Goal: Task Accomplishment & Management: Complete application form

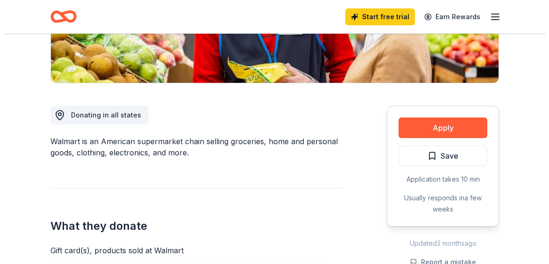
scroll to position [234, 0]
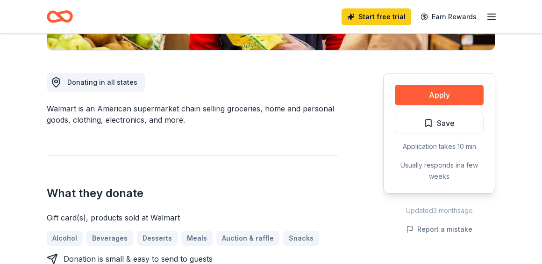
click at [444, 97] on button "Apply" at bounding box center [439, 95] width 89 height 21
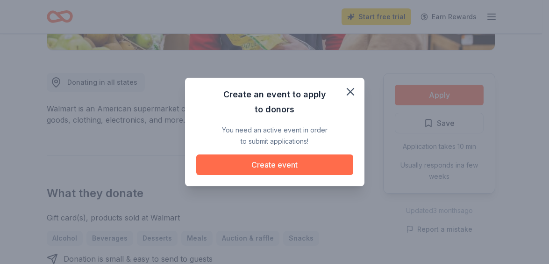
click at [266, 165] on button "Create event" at bounding box center [274, 164] width 157 height 21
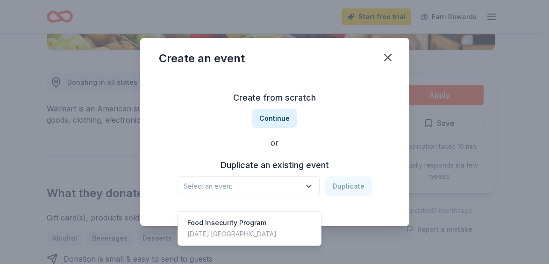
click at [314, 184] on icon "button" at bounding box center [308, 185] width 9 height 9
click at [280, 213] on div "Food Insecurity Program [DATE] · [GEOGRAPHIC_DATA]" at bounding box center [249, 228] width 139 height 30
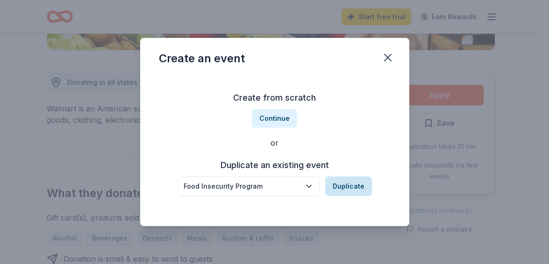
click at [356, 185] on button "Duplicate" at bounding box center [348, 186] width 47 height 20
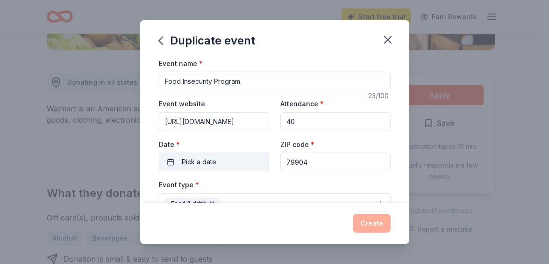
click at [226, 158] on button "Pick a date" at bounding box center [214, 161] width 110 height 19
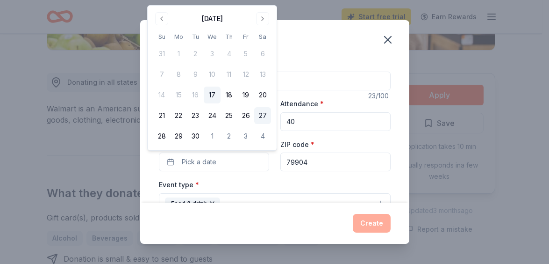
click at [263, 115] on button "27" at bounding box center [262, 115] width 17 height 17
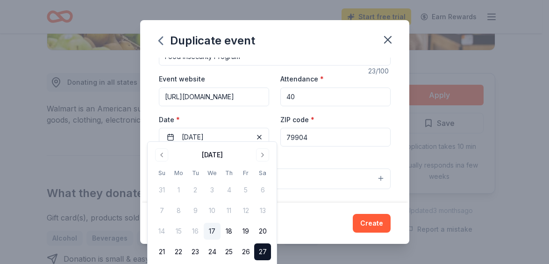
scroll to position [47, 0]
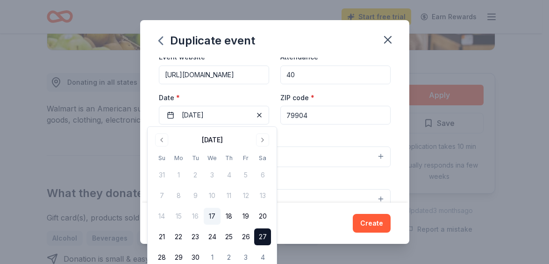
click at [265, 234] on button "27" at bounding box center [262, 236] width 17 height 17
click at [290, 218] on div "Create" at bounding box center [275, 223] width 232 height 19
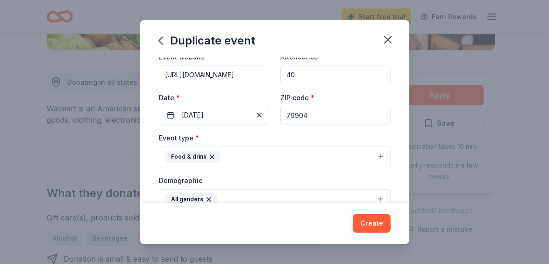
scroll to position [94, 0]
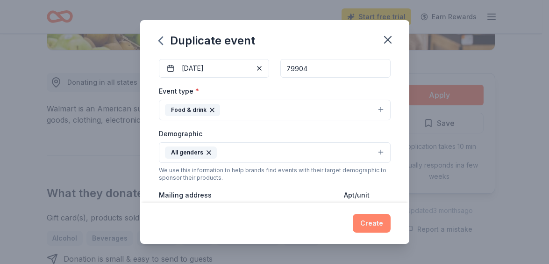
click at [376, 223] on button "Create" at bounding box center [372, 223] width 38 height 19
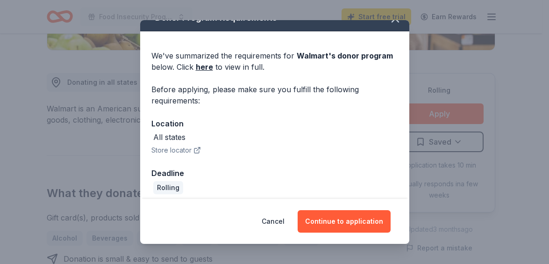
scroll to position [22, 0]
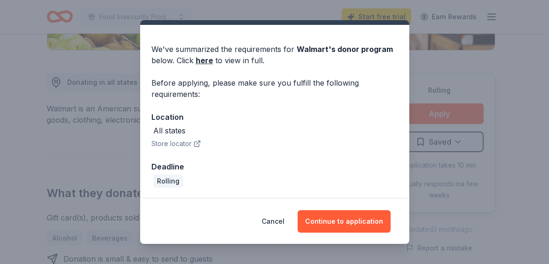
click at [195, 143] on icon "button" at bounding box center [197, 143] width 7 height 7
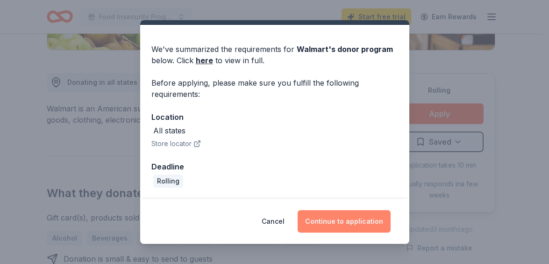
click at [359, 218] on button "Continue to application" at bounding box center [344, 221] width 93 height 22
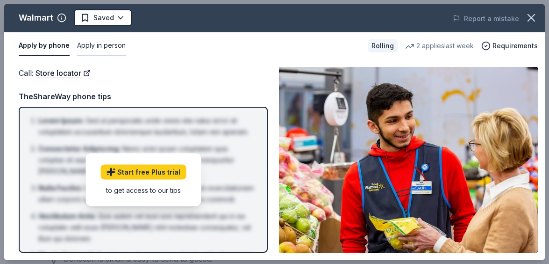
click at [101, 41] on button "Apply in person" at bounding box center [101, 46] width 49 height 20
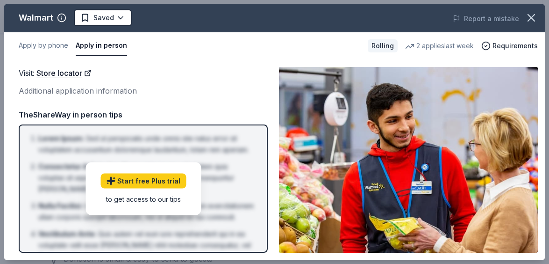
click at [237, 94] on div "Additional application information" at bounding box center [143, 91] width 249 height 12
click at [488, 46] on icon "button" at bounding box center [486, 45] width 2 height 1
click at [228, 87] on div "Additional application information" at bounding box center [143, 91] width 249 height 12
click at [56, 48] on button "Apply by phone" at bounding box center [44, 46] width 50 height 20
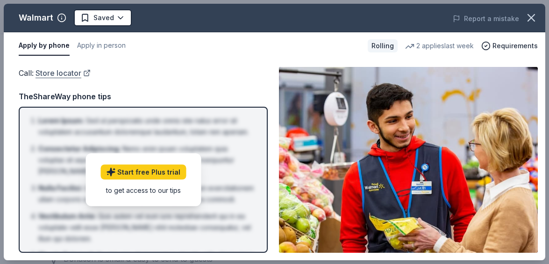
click at [84, 72] on link "Store locator" at bounding box center [63, 73] width 55 height 12
